Goal: Navigation & Orientation: Understand site structure

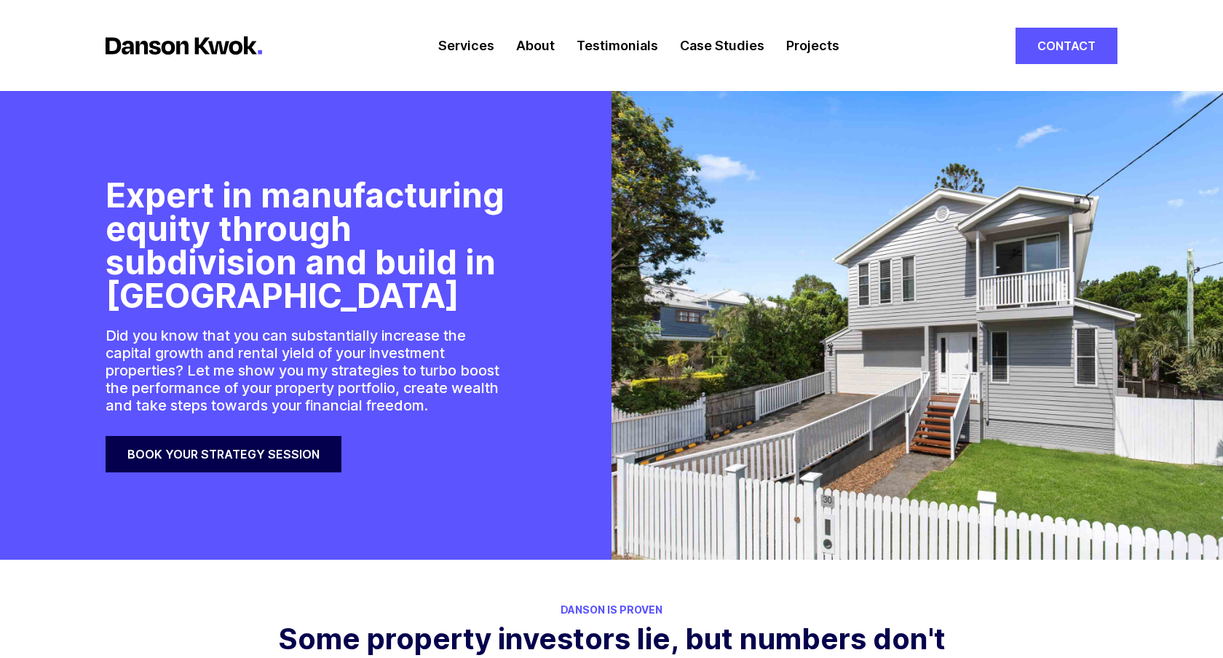
click at [456, 43] on link "Services" at bounding box center [466, 45] width 56 height 91
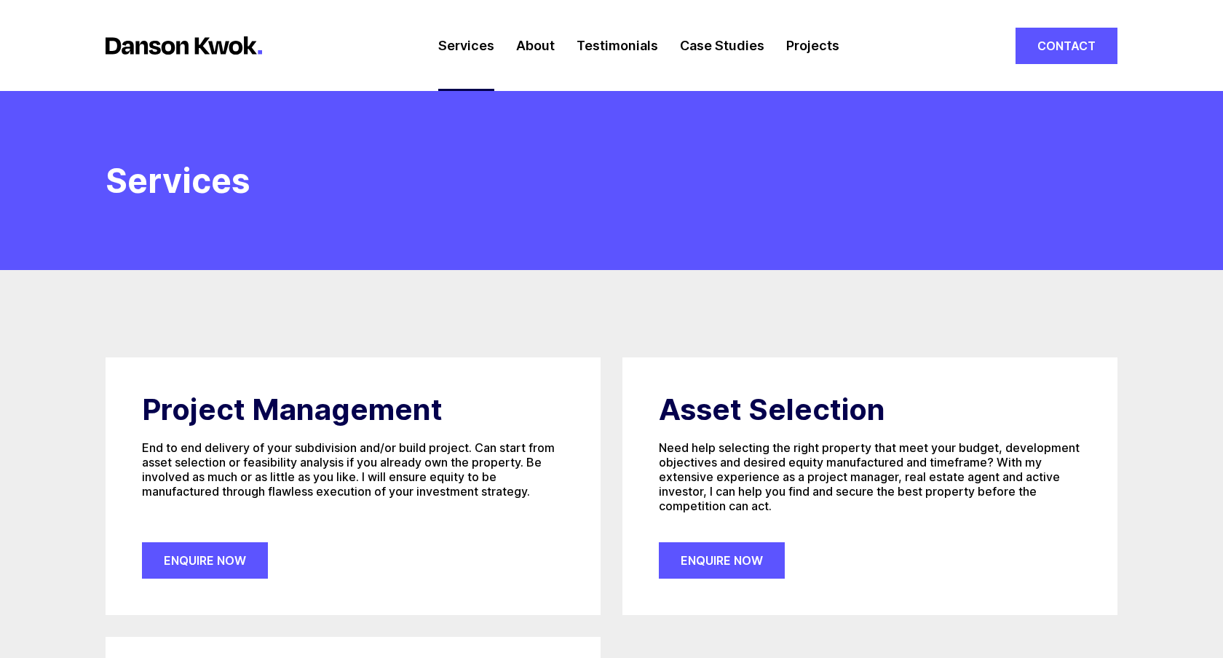
click at [806, 47] on link "Projects" at bounding box center [812, 45] width 53 height 91
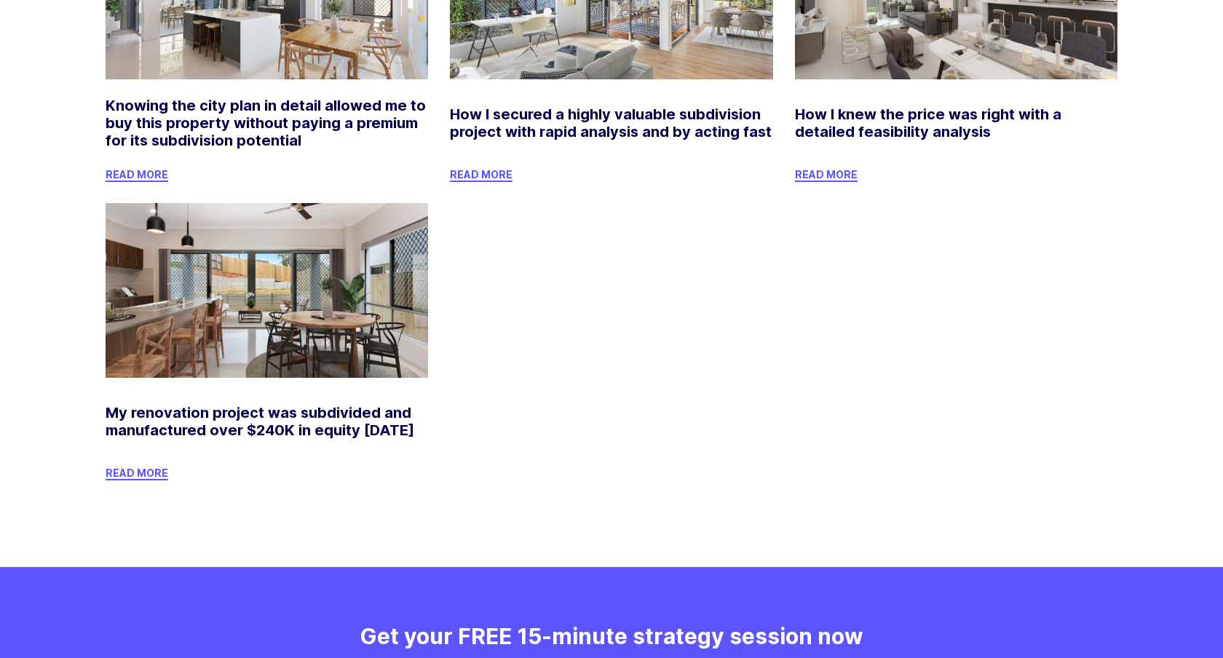
scroll to position [8627, 0]
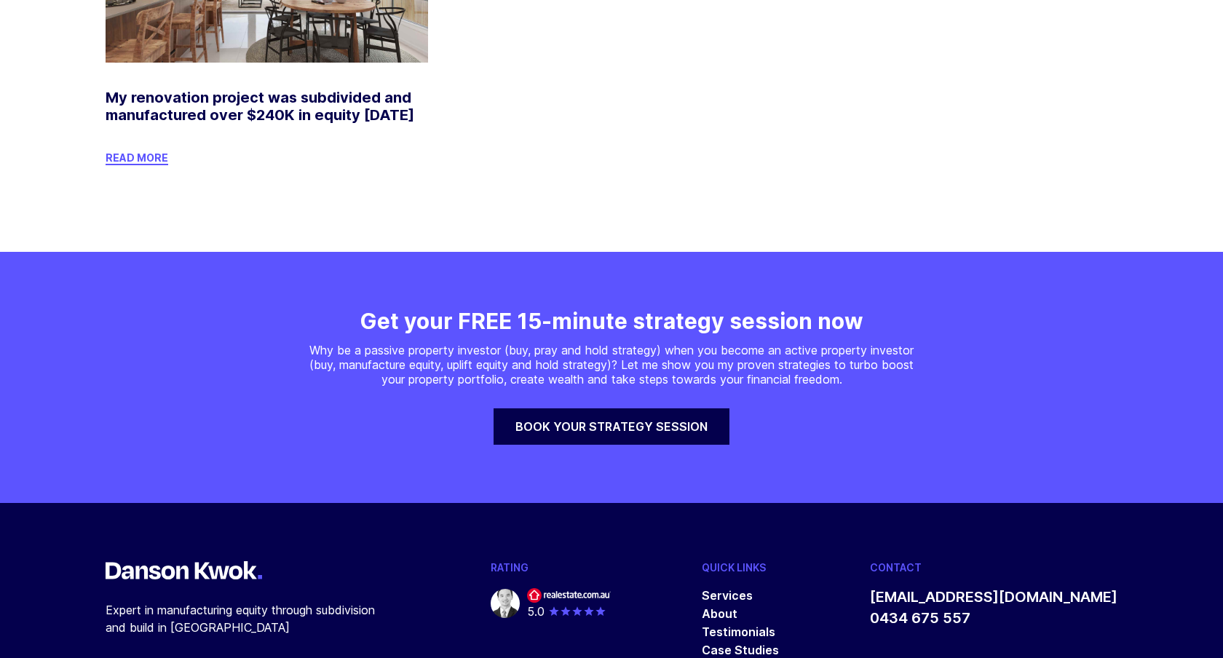
click at [737, 606] on link "About" at bounding box center [720, 613] width 36 height 15
